Goal: Check status: Check status

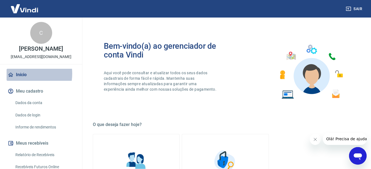
click at [21, 74] on link "Início" at bounding box center [41, 75] width 69 height 12
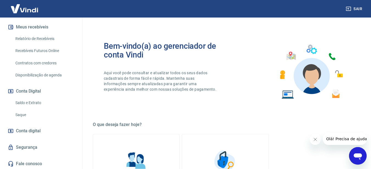
scroll to position [117, 0]
click at [28, 101] on link "Saldo e Extrato" at bounding box center [44, 102] width 62 height 11
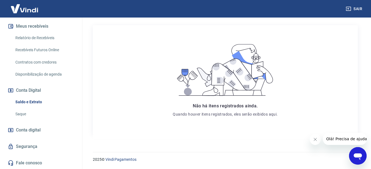
scroll to position [124, 0]
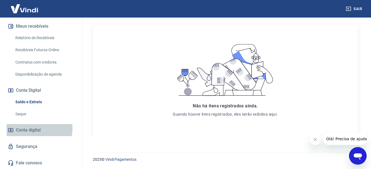
click at [35, 128] on span "Conta digital" at bounding box center [28, 130] width 25 height 8
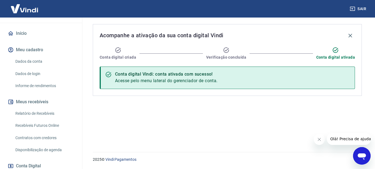
scroll to position [55, 0]
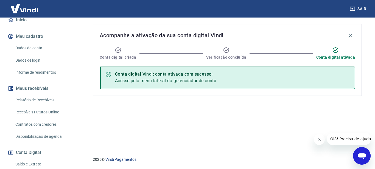
click at [35, 111] on link "Recebíveis Futuros Online" at bounding box center [44, 112] width 62 height 11
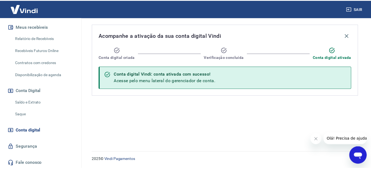
scroll to position [117, 0]
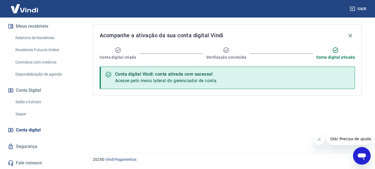
click at [31, 100] on link "Saldo e Extrato" at bounding box center [44, 102] width 62 height 11
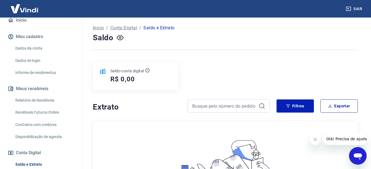
scroll to position [55, 0]
click at [22, 109] on link "Recebíveis Futuros Online" at bounding box center [44, 112] width 62 height 11
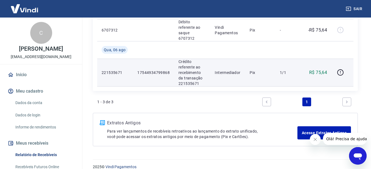
scroll to position [191, 0]
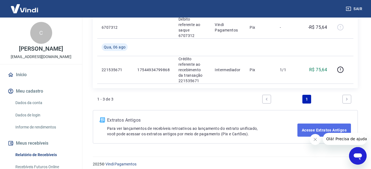
click at [320, 124] on link "Acesse Extratos Antigos" at bounding box center [323, 130] width 53 height 13
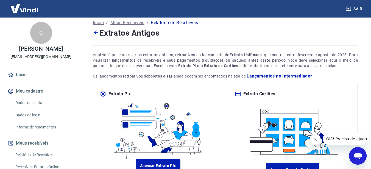
scroll to position [58, 0]
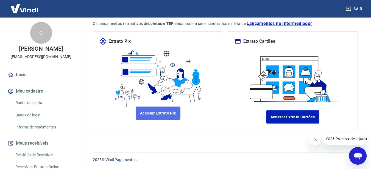
click at [162, 111] on link "Acessar Extrato Pix" at bounding box center [157, 113] width 45 height 13
